Goal: Task Accomplishment & Management: Manage account settings

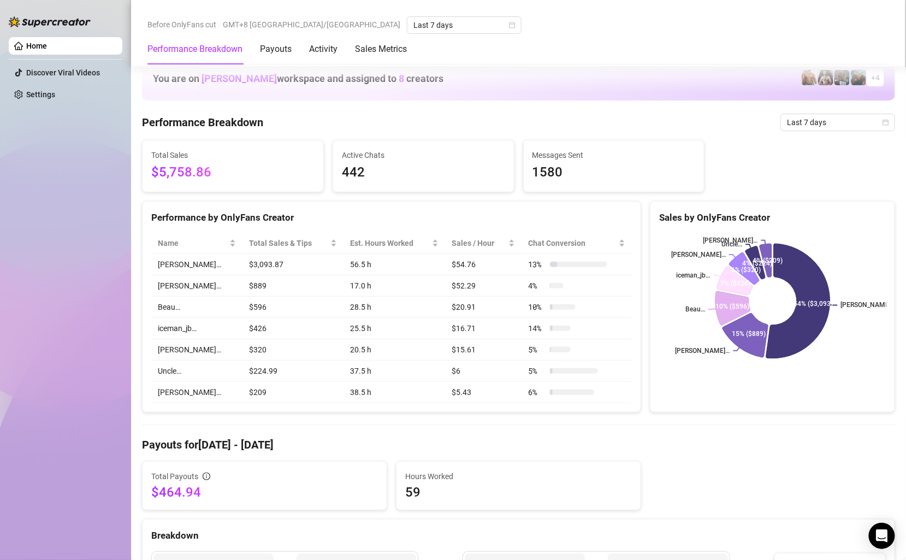
scroll to position [501, 0]
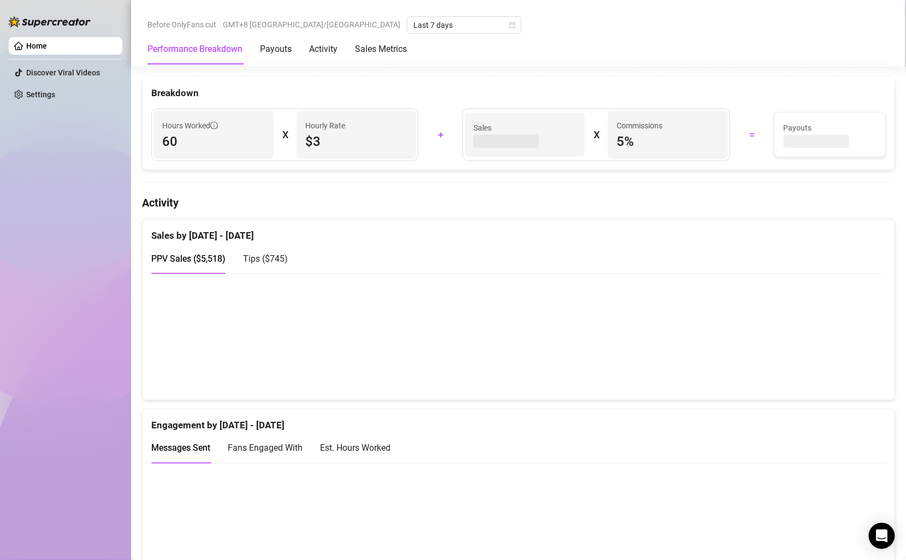
scroll to position [443, 0]
click at [268, 254] on span "Tips ( $745 )" at bounding box center [265, 258] width 45 height 10
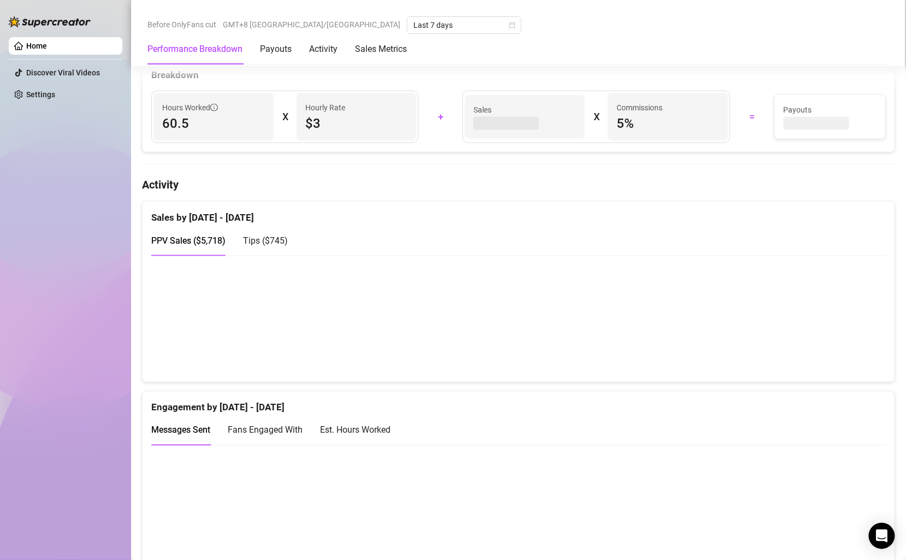
scroll to position [510, 0]
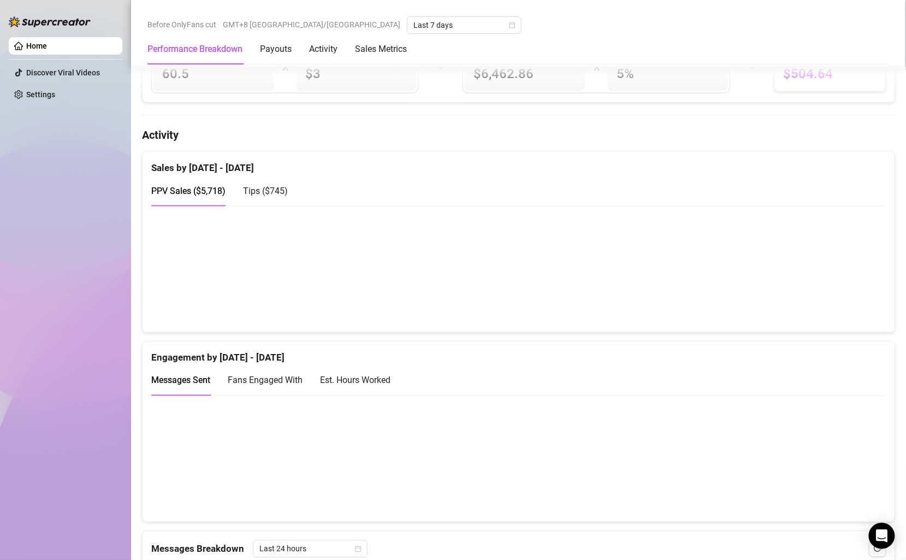
click at [263, 186] on span "Tips ( $745 )" at bounding box center [265, 191] width 45 height 10
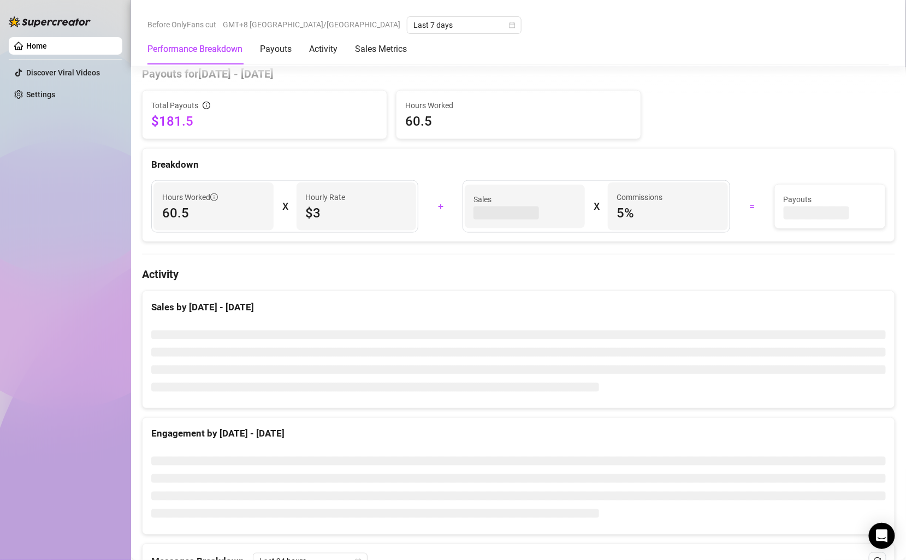
scroll to position [366, 0]
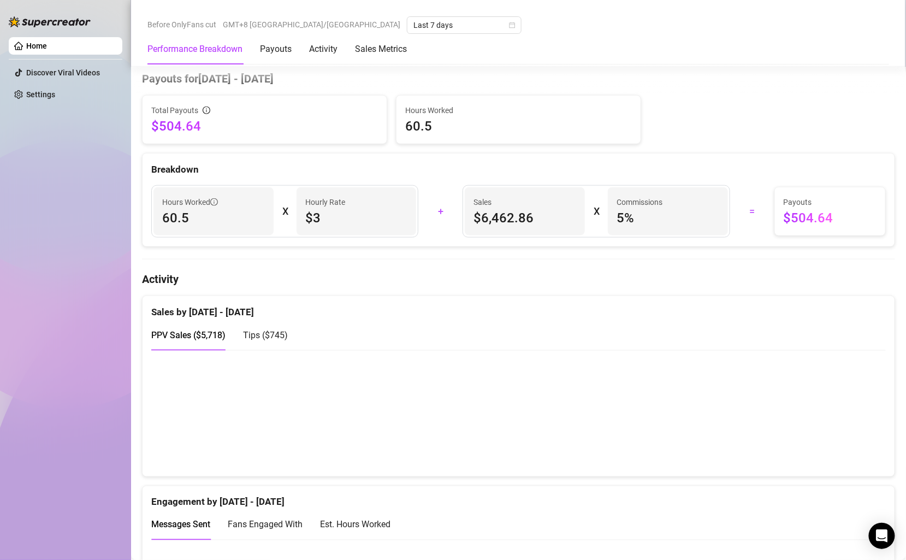
click at [257, 330] on span "Tips ( $745 )" at bounding box center [265, 335] width 45 height 10
